Goal: Task Accomplishment & Management: Manage account settings

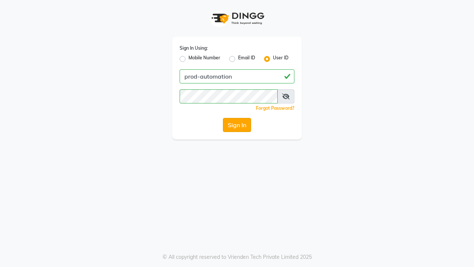
click at [237, 125] on button "Sign In" at bounding box center [237, 125] width 28 height 14
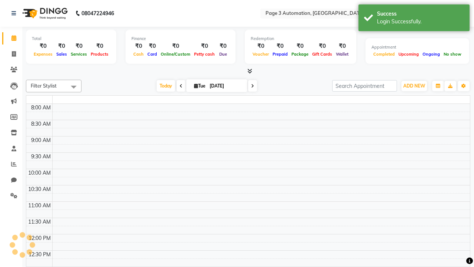
select select "en"
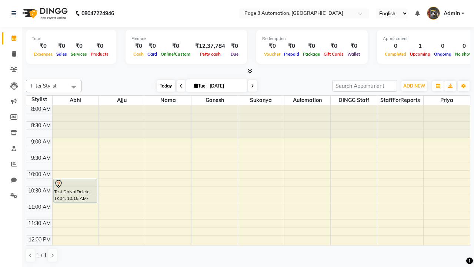
click at [162, 86] on span "Today" at bounding box center [166, 85] width 19 height 11
click at [414, 86] on span "ADD NEW" at bounding box center [415, 86] width 22 height 6
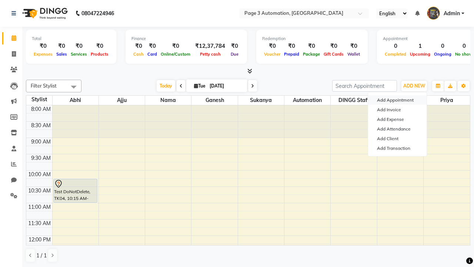
click at [398, 100] on button "Add Appointment" at bounding box center [397, 100] width 59 height 10
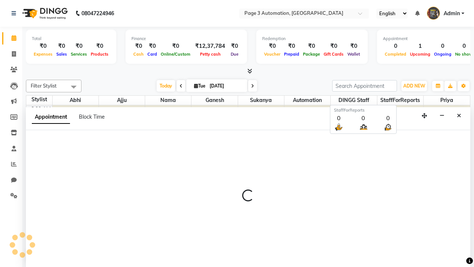
scroll to position [0, 0]
select select "tentative"
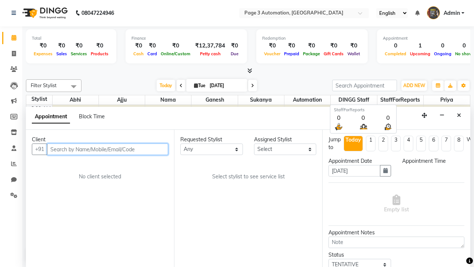
select select "540"
type input "8192346578"
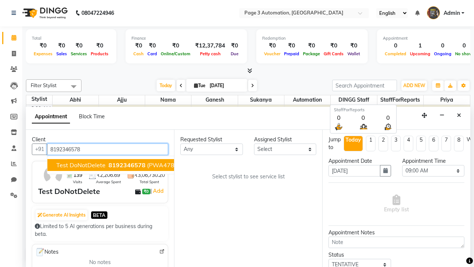
click at [109, 165] on span "8192346578" at bounding box center [127, 164] width 37 height 7
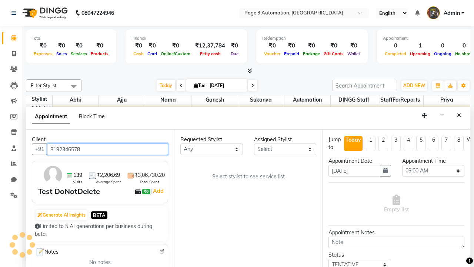
scroll to position [0, 0]
select select "711"
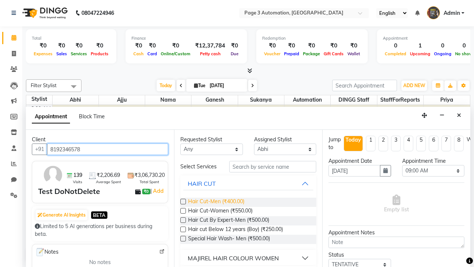
type input "8192346578"
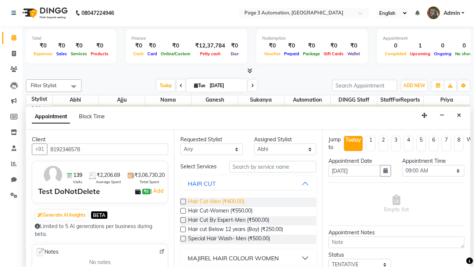
click at [216, 202] on span "Hair Cut-Men (₹400.00)" at bounding box center [216, 202] width 56 height 9
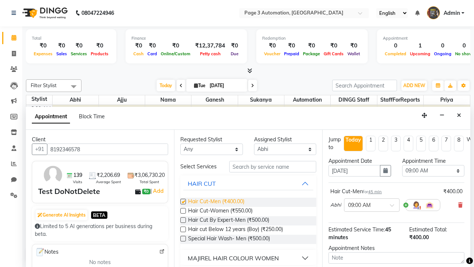
checkbox input "false"
select select "780"
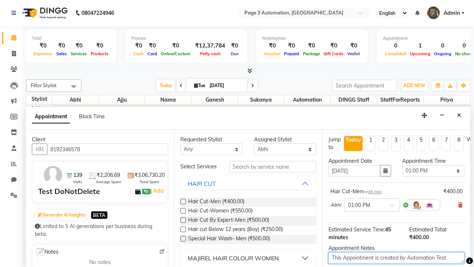
type textarea "This Appointment is created by Automation Test"
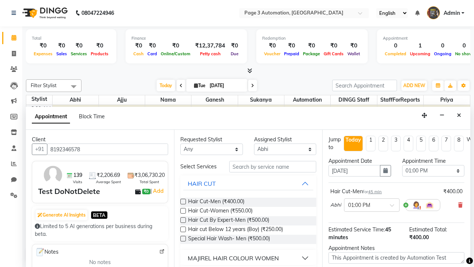
checkbox input "false"
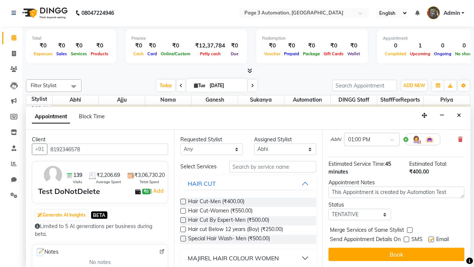
click at [431, 239] on label at bounding box center [432, 239] width 6 height 6
click at [431, 239] on input "checkbox" at bounding box center [431, 240] width 5 height 5
checkbox input "false"
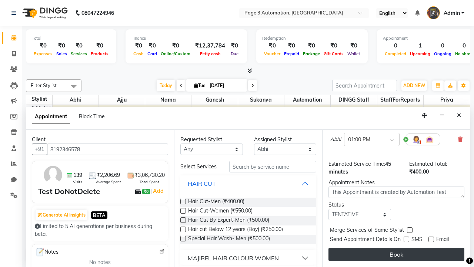
click at [397, 254] on button "Book" at bounding box center [397, 254] width 136 height 13
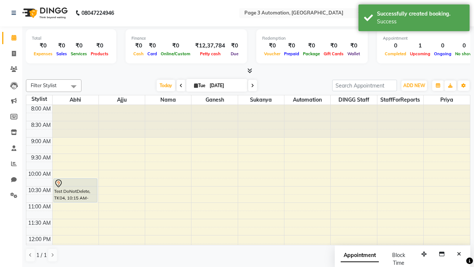
scroll to position [0, 0]
click at [414, 19] on div "Success" at bounding box center [420, 22] width 87 height 8
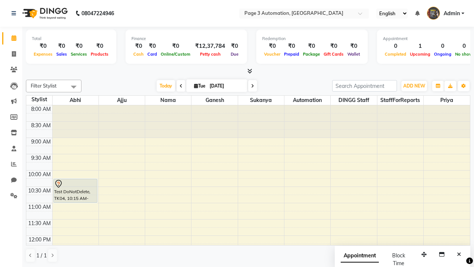
click at [74, 87] on span at bounding box center [73, 87] width 15 height 14
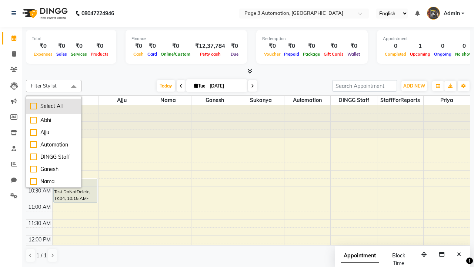
click at [54, 106] on div "Select All" at bounding box center [53, 106] width 47 height 8
checkbox input "true"
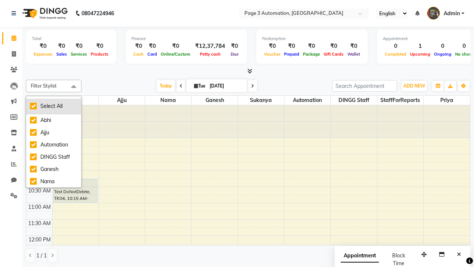
checkbox input "true"
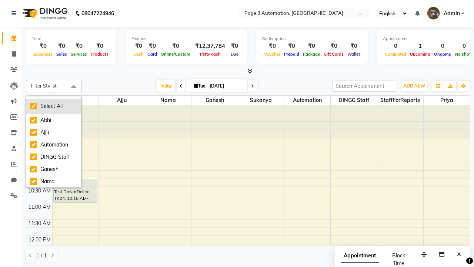
checkbox input "true"
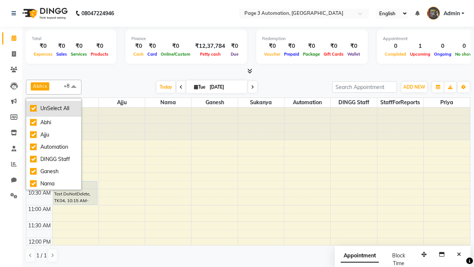
click at [54, 108] on div "UnSelect All" at bounding box center [53, 109] width 47 height 8
checkbox input "false"
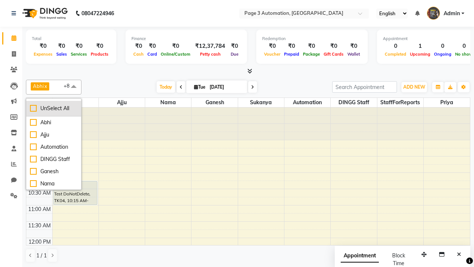
checkbox input "false"
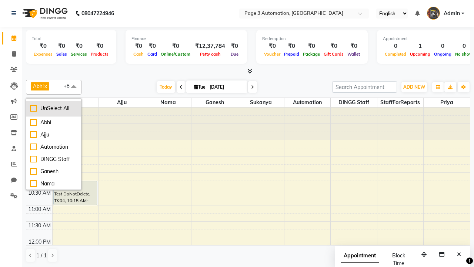
checkbox input "false"
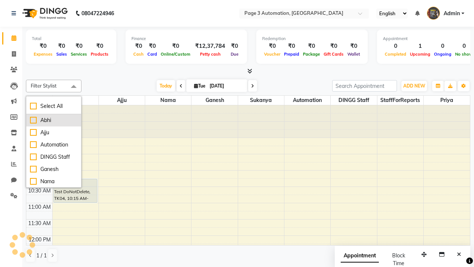
click at [54, 120] on div "Abhi" at bounding box center [53, 120] width 47 height 8
checkbox input "true"
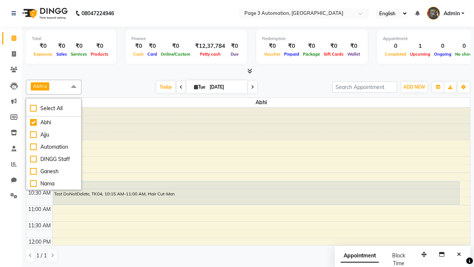
click at [74, 87] on span at bounding box center [73, 87] width 15 height 14
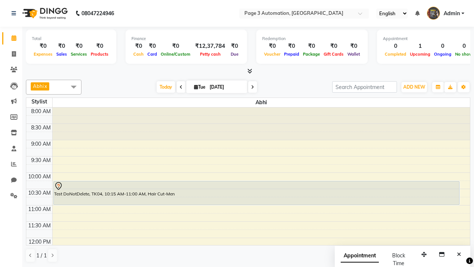
scroll to position [106, 0]
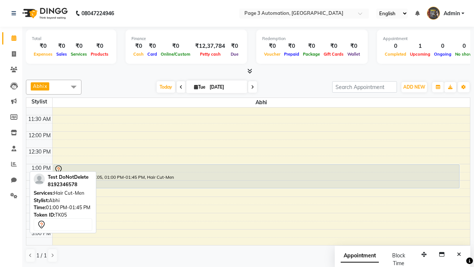
click at [257, 176] on div "Test DoNotDelete, TK05, 01:00 PM-01:45 PM, Hair Cut-Men" at bounding box center [257, 176] width 406 height 23
select select "7"
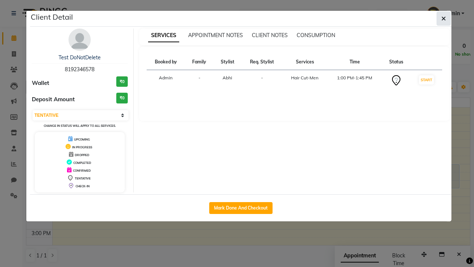
click at [444, 19] on icon "button" at bounding box center [444, 19] width 4 height 6
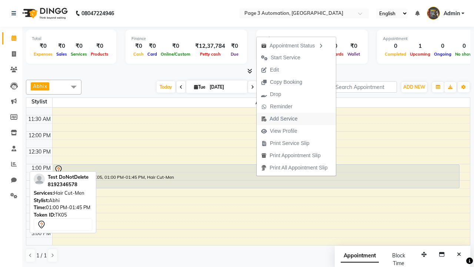
click at [298, 119] on span "Add Service" at bounding box center [279, 119] width 45 height 12
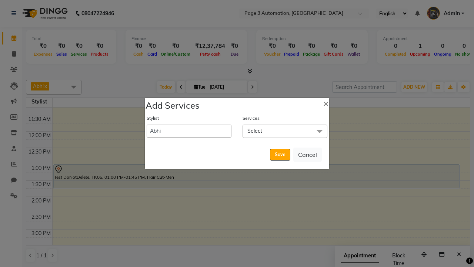
click at [285, 131] on span "Select" at bounding box center [285, 131] width 85 height 13
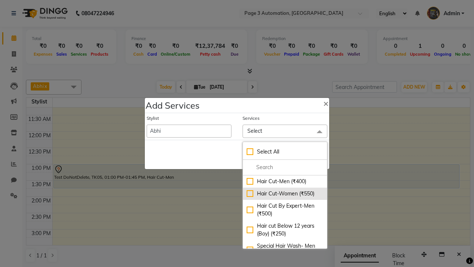
click at [285, 193] on div "Hair Cut-Women (₹550)" at bounding box center [285, 194] width 77 height 8
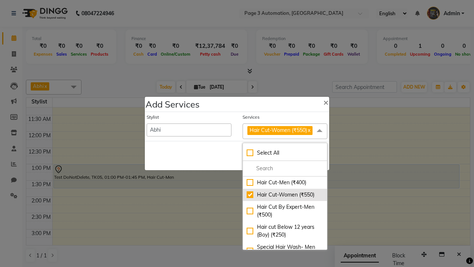
checkbox input "true"
click at [285, 131] on span "Hair Cut-Women (₹550)" at bounding box center [278, 130] width 57 height 7
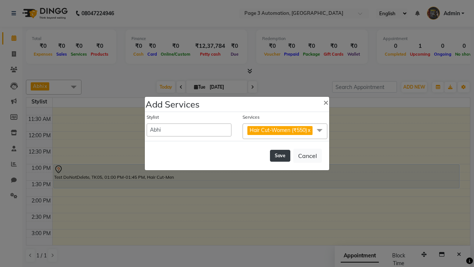
click at [280, 155] on button "Save" at bounding box center [280, 156] width 20 height 12
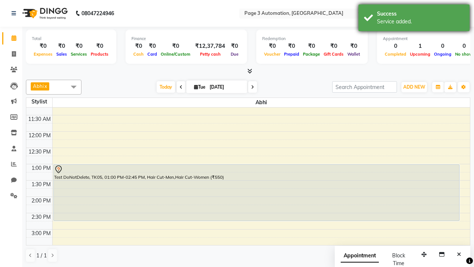
click at [414, 19] on div "Service added." at bounding box center [420, 22] width 87 height 8
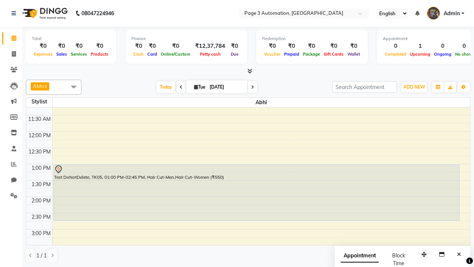
click at [257, 192] on div "Test DoNotDelete, TK05, 01:00 PM-02:45 PM, Hair Cut-Men,Hair Cut-Women (₹550)" at bounding box center [257, 193] width 406 height 56
select select "7"
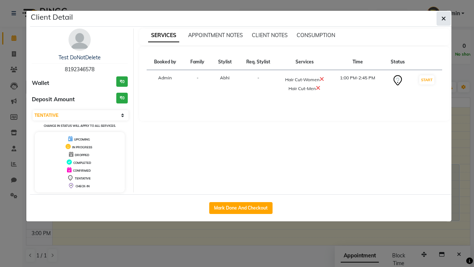
click at [444, 19] on icon "button" at bounding box center [444, 19] width 4 height 6
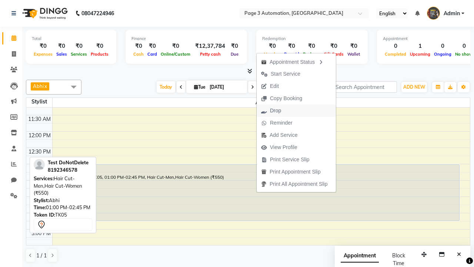
click at [298, 110] on button "Drop" at bounding box center [296, 111] width 79 height 12
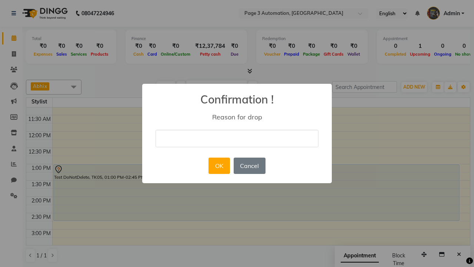
type input "This Appointment Deleted By Automation Test"
click at [219, 166] on button "OK" at bounding box center [219, 166] width 21 height 16
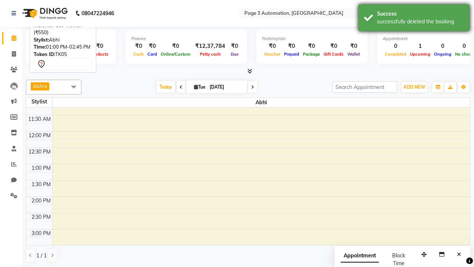
click at [414, 19] on div "successfully deleted the booking" at bounding box center [420, 22] width 87 height 8
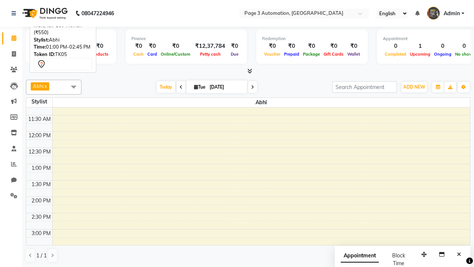
click at [74, 87] on span at bounding box center [73, 87] width 15 height 14
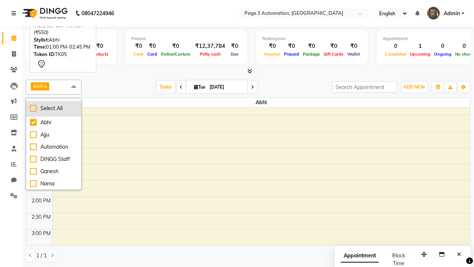
click at [54, 108] on div "Select All" at bounding box center [53, 109] width 47 height 8
checkbox input "true"
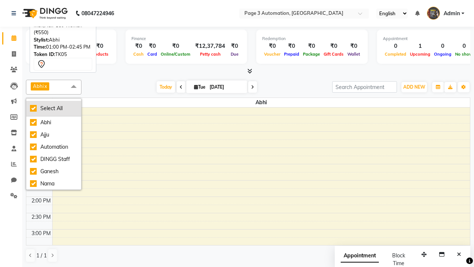
checkbox input "true"
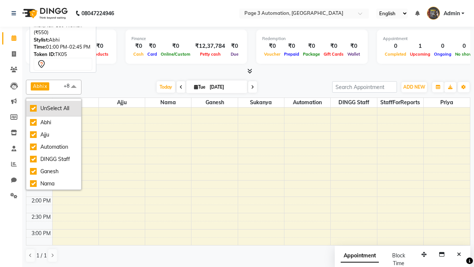
click at [54, 108] on div "UnSelect All" at bounding box center [53, 109] width 47 height 8
checkbox input "false"
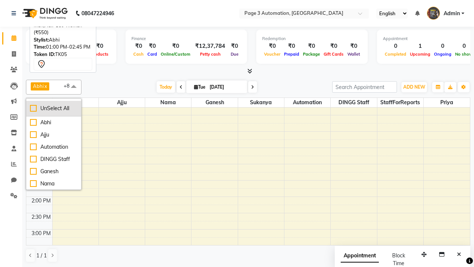
checkbox input "false"
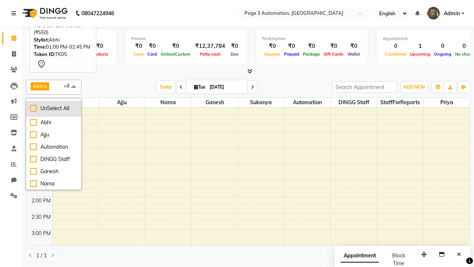
checkbox input "false"
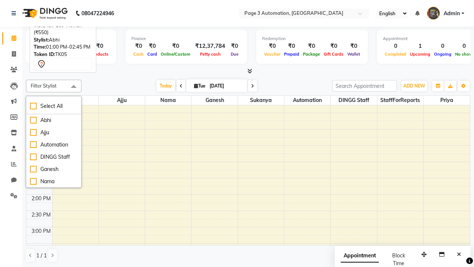
click at [74, 87] on span at bounding box center [73, 87] width 15 height 14
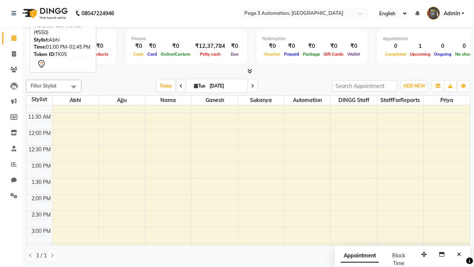
click at [446, 13] on span "Admin" at bounding box center [452, 14] width 16 height 8
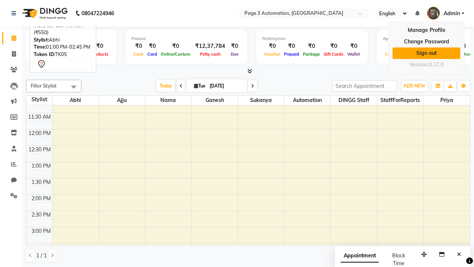
click at [427, 53] on link "Sign out" at bounding box center [427, 52] width 68 height 11
